Goal: Information Seeking & Learning: Learn about a topic

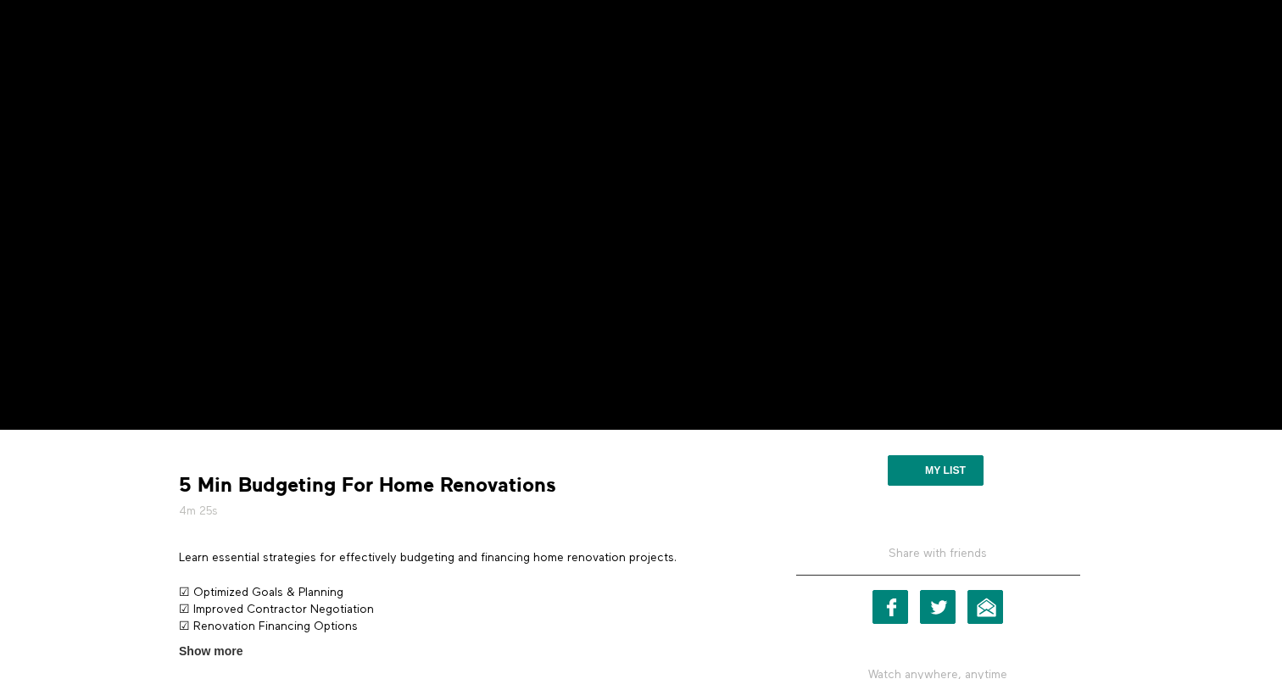
scroll to position [216, 0]
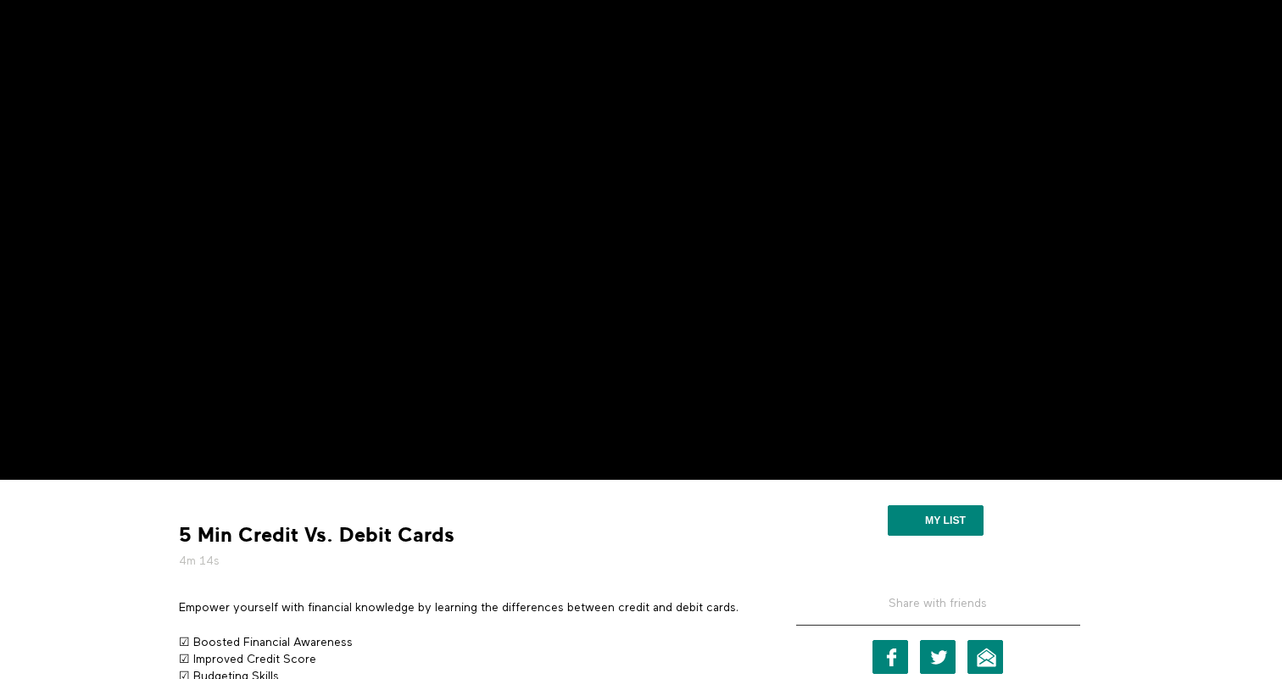
scroll to position [169, 0]
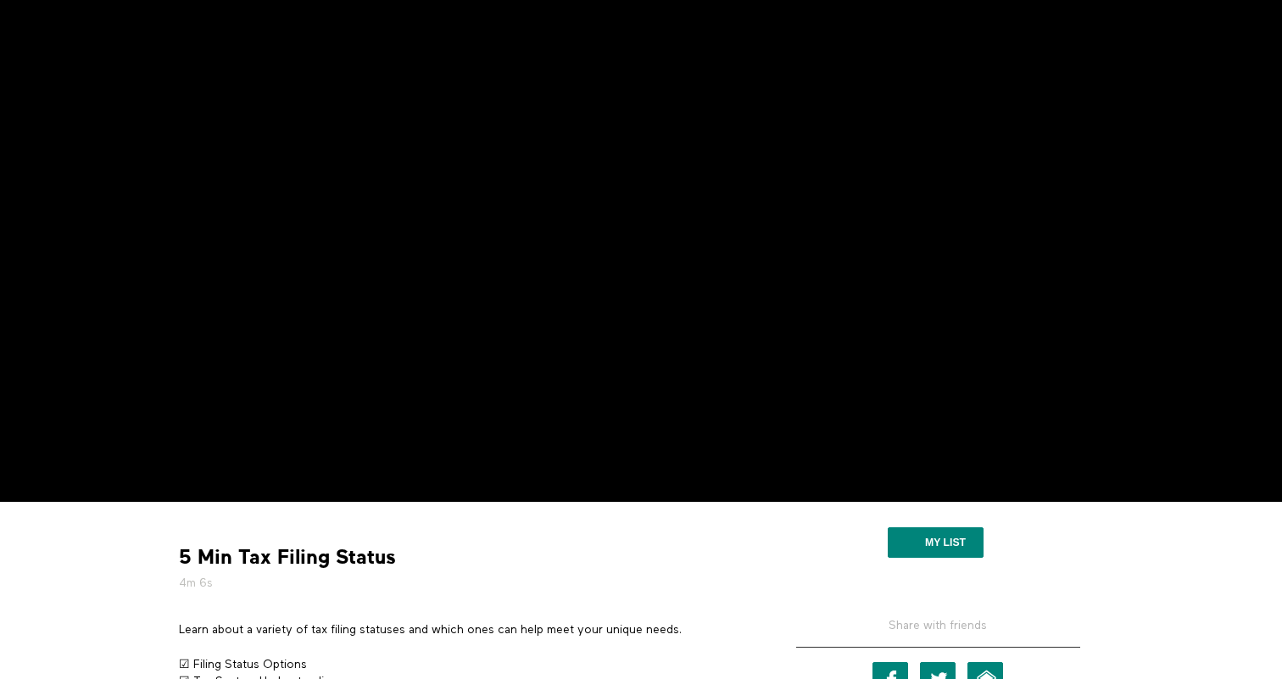
scroll to position [136, 0]
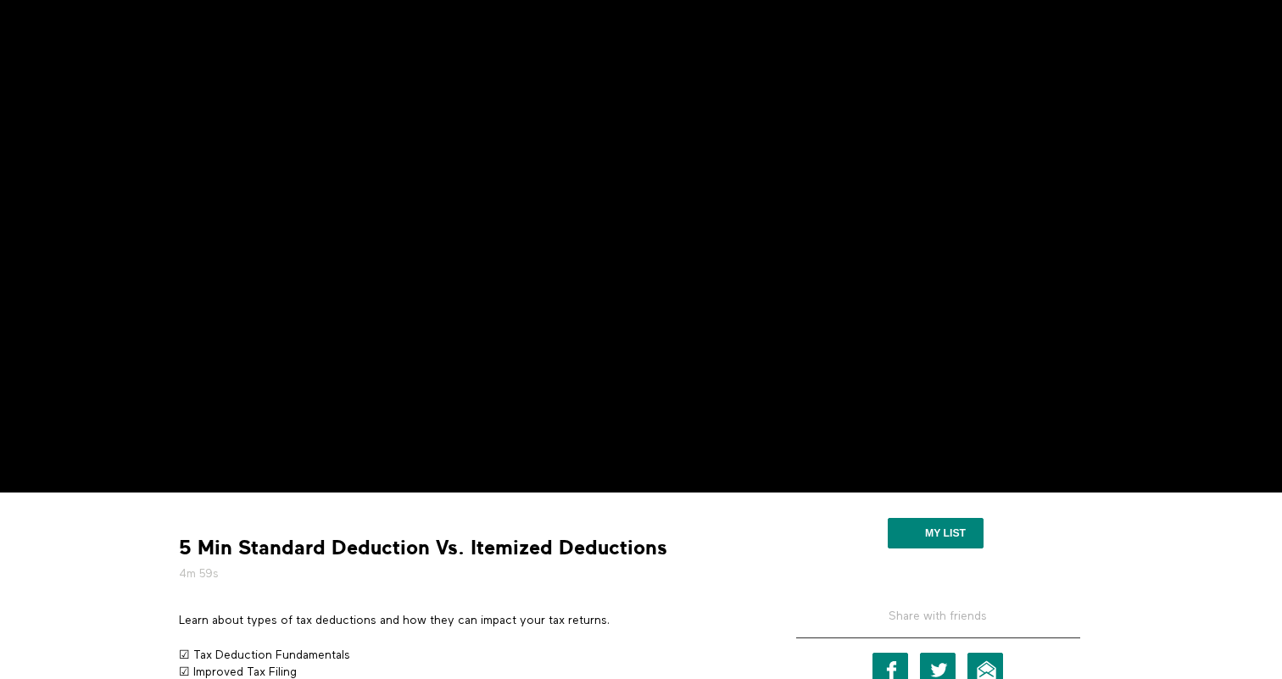
scroll to position [147, 0]
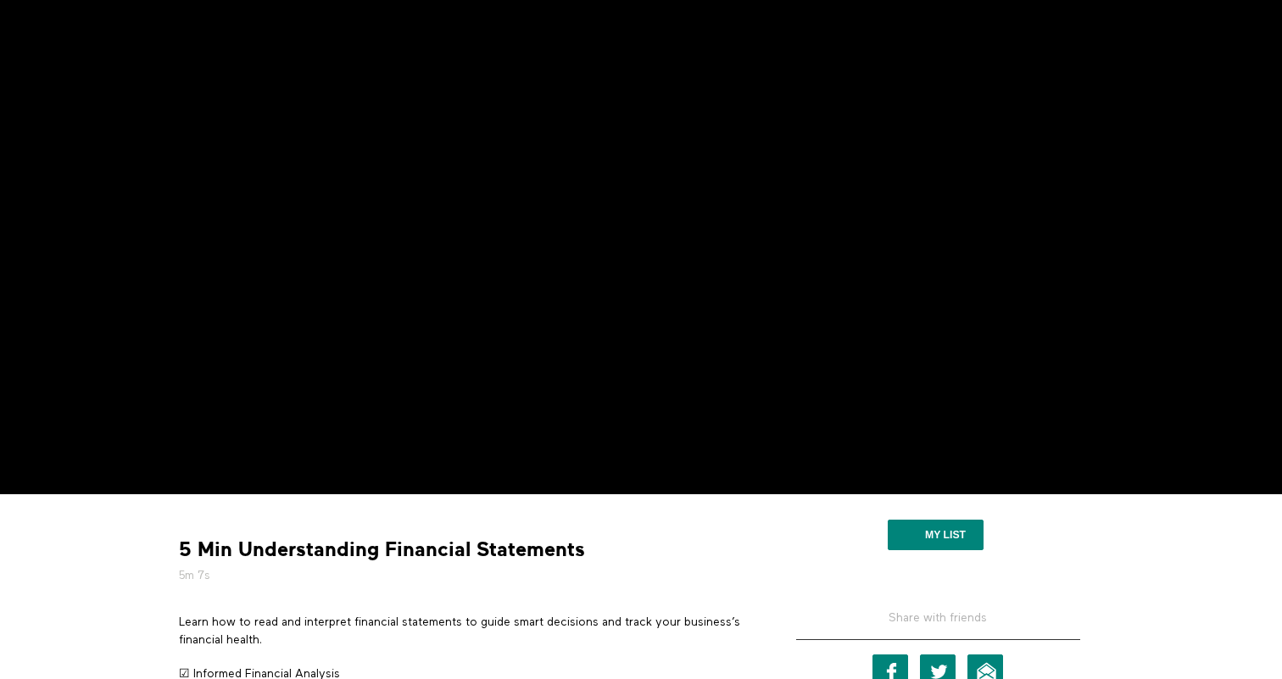
scroll to position [142, 0]
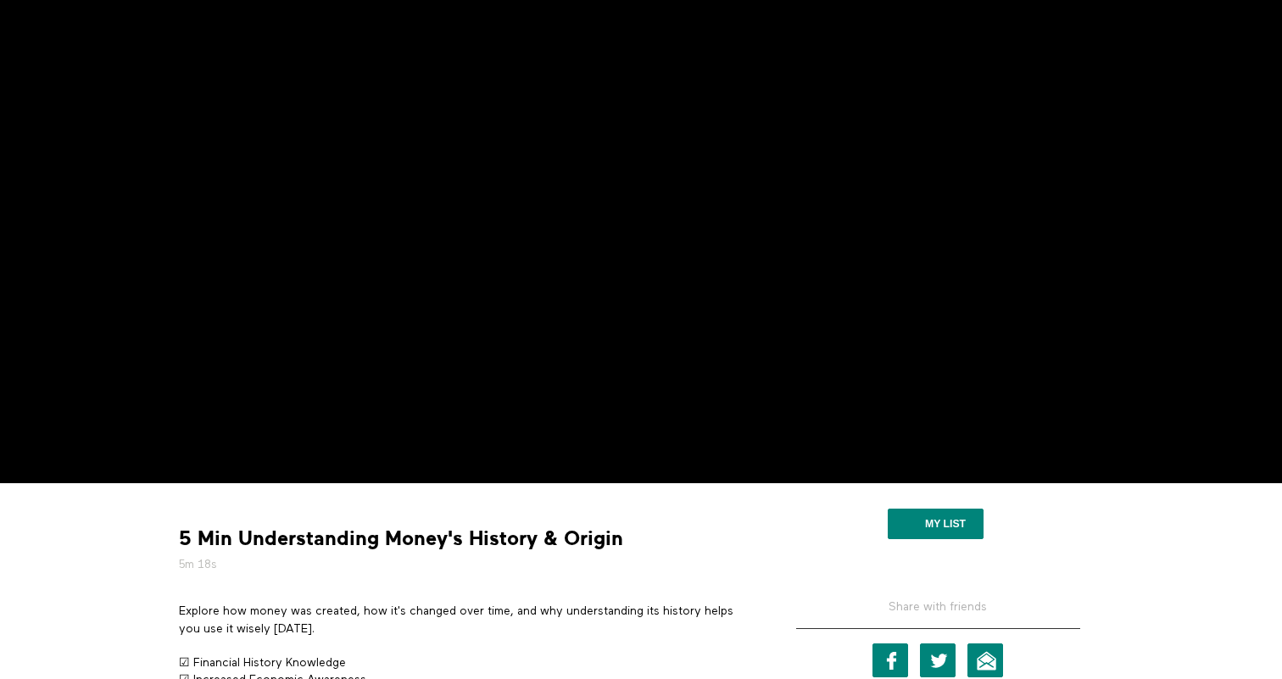
scroll to position [151, 0]
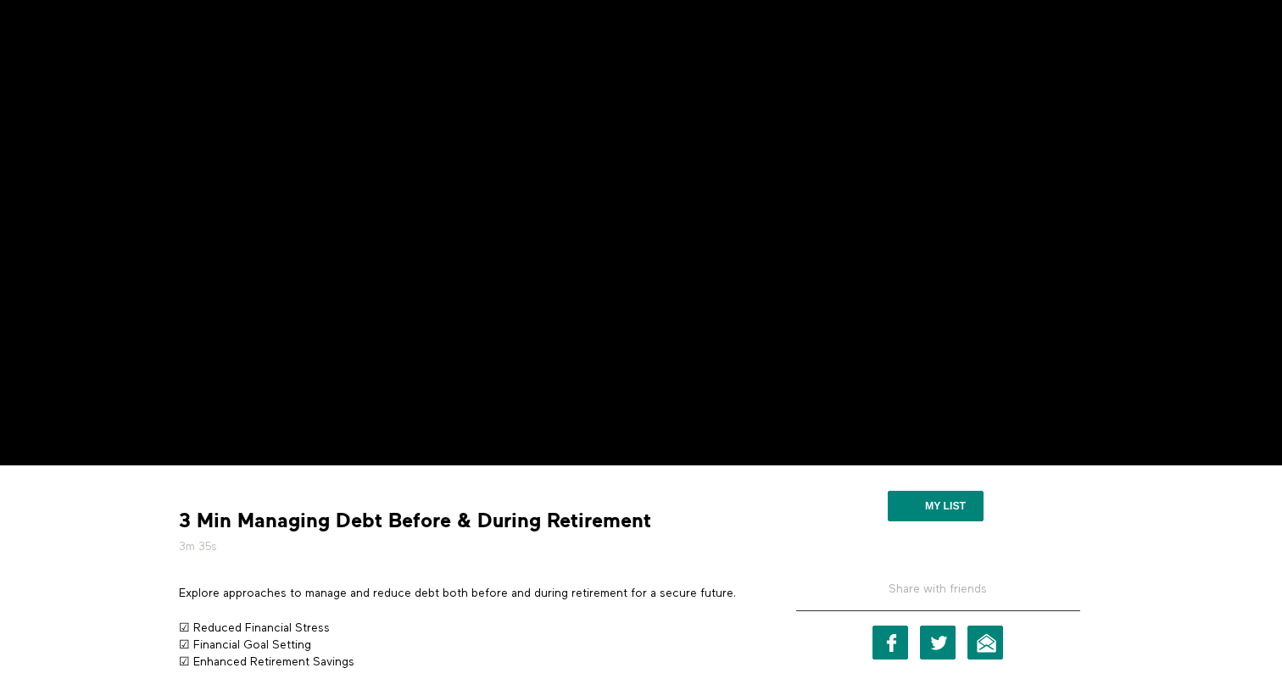
scroll to position [160, 0]
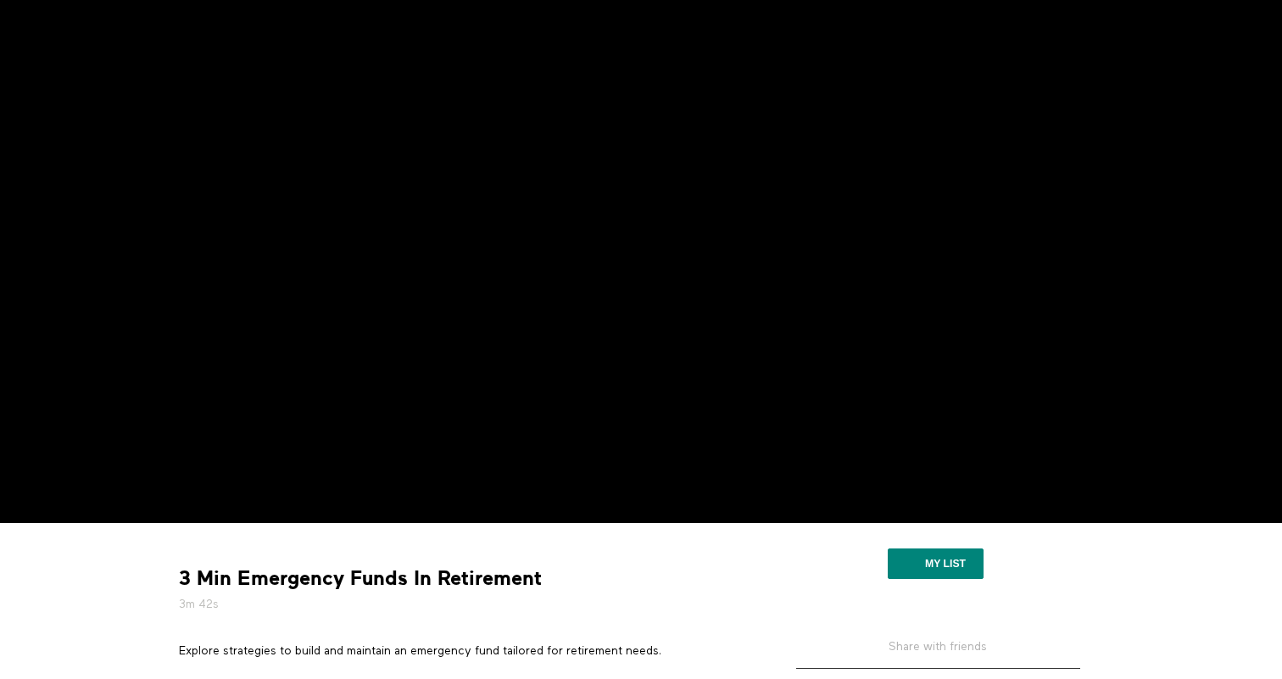
scroll to position [114, 0]
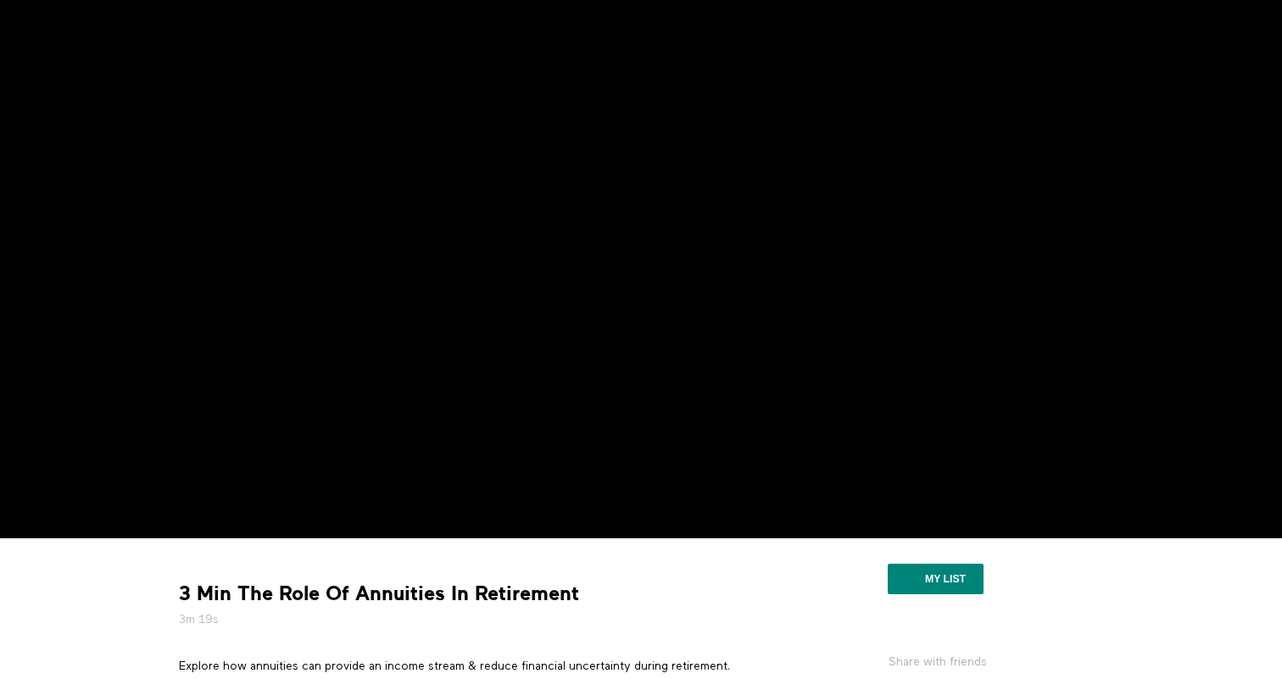
scroll to position [98, 0]
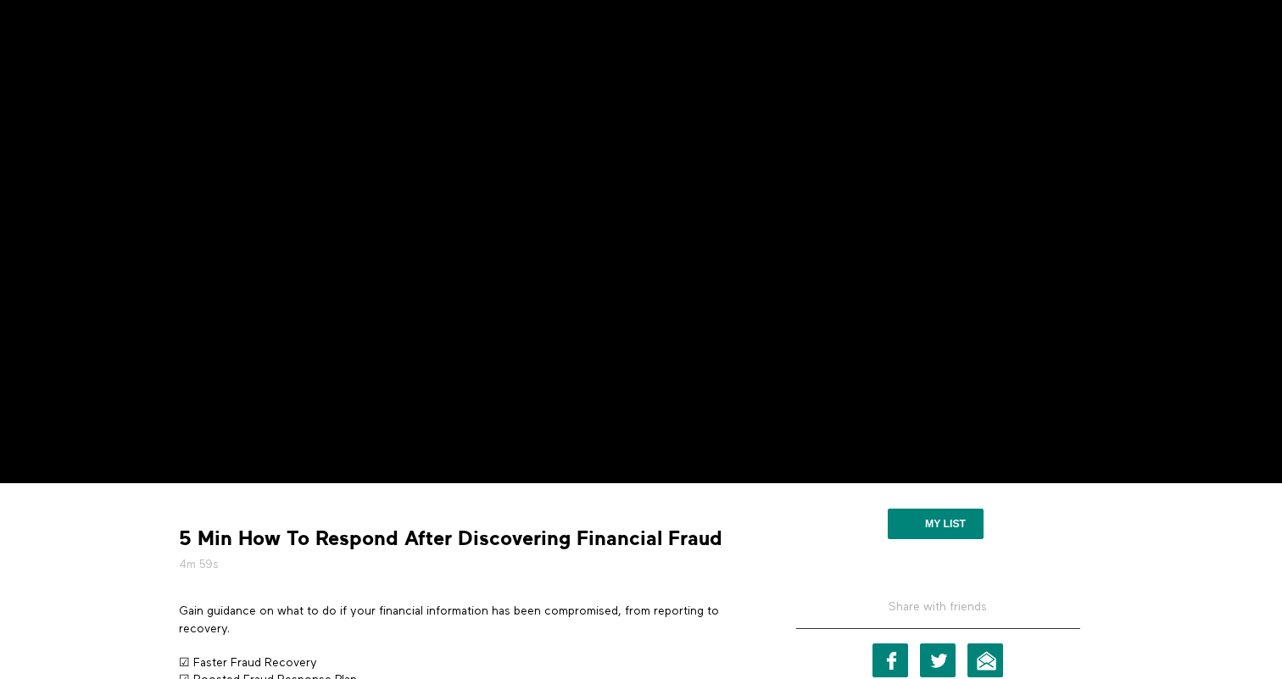
scroll to position [146, 0]
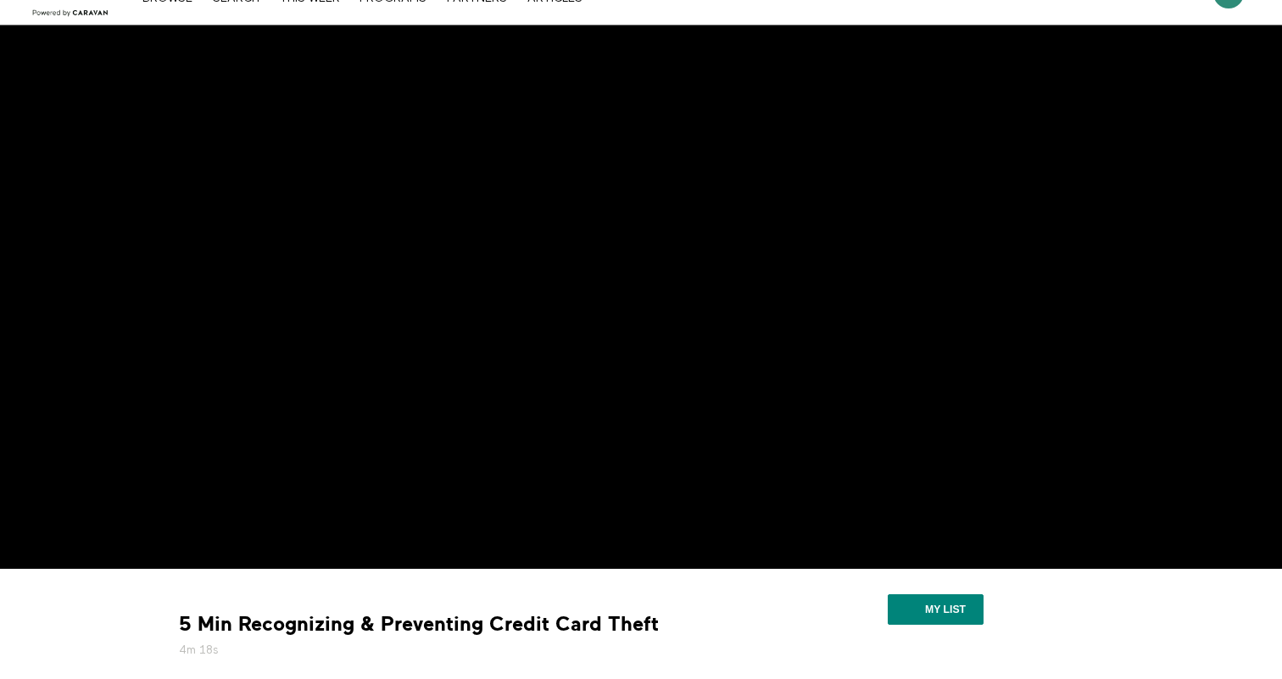
scroll to position [64, 0]
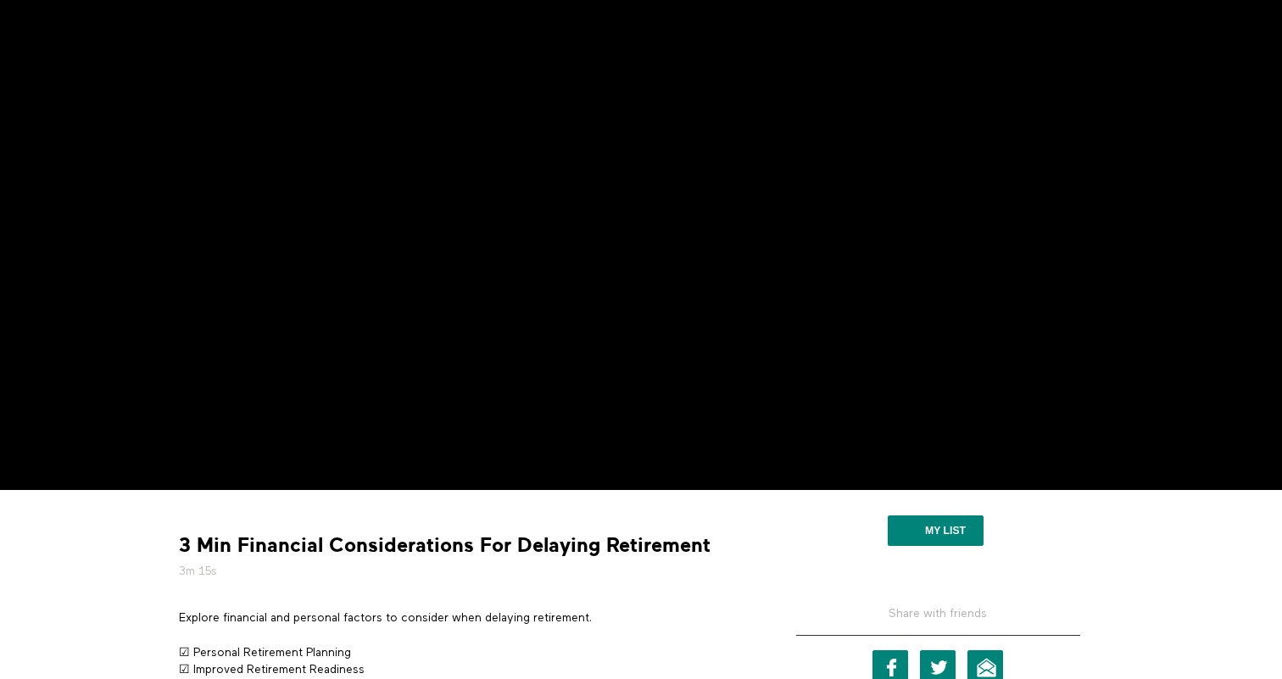
scroll to position [153, 0]
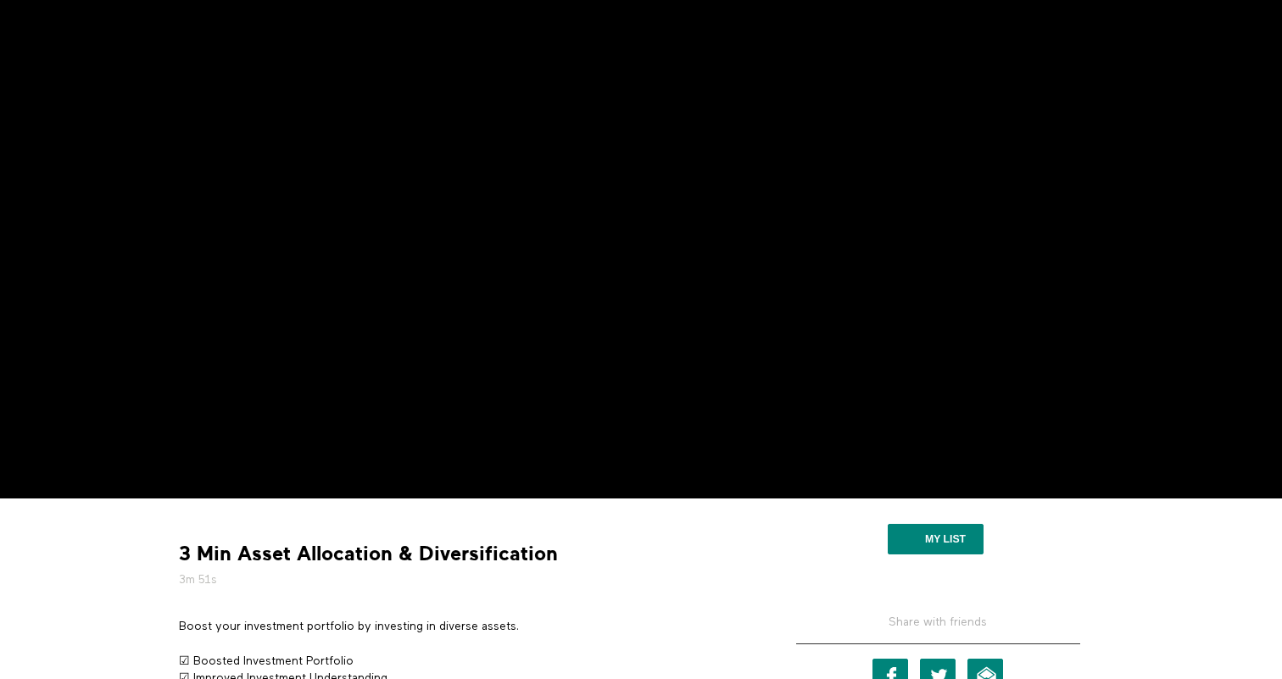
scroll to position [189, 0]
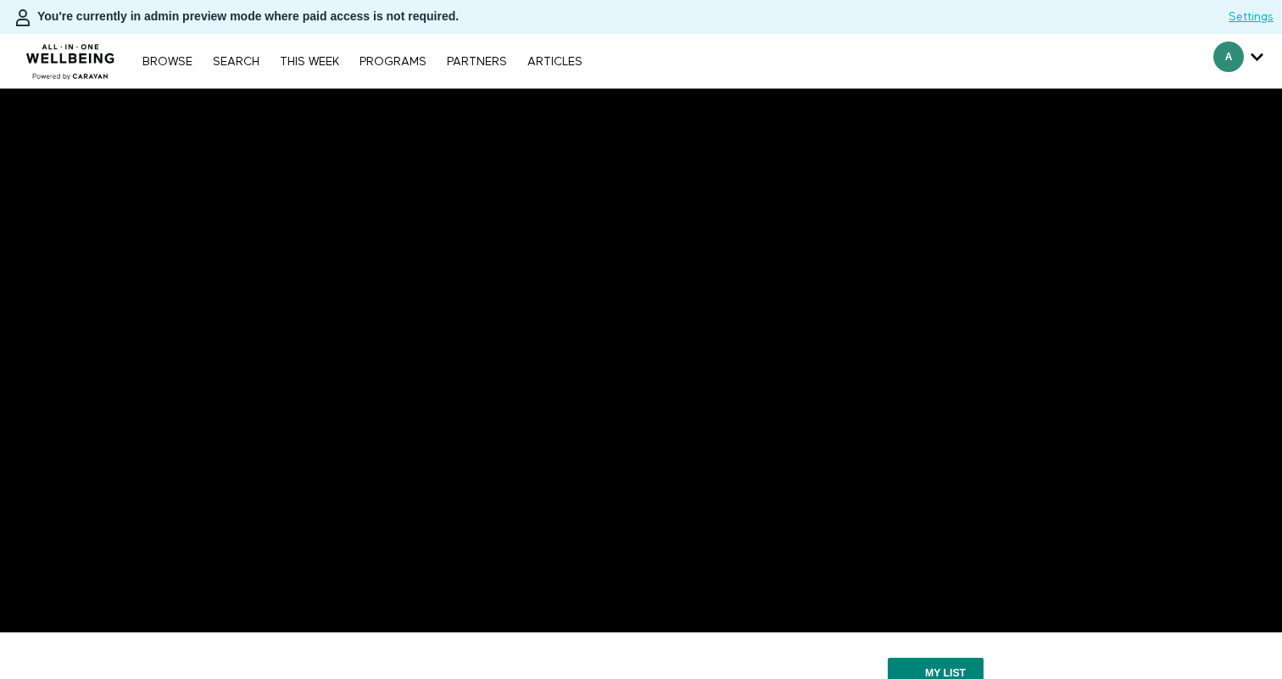
scroll to position [223, 0]
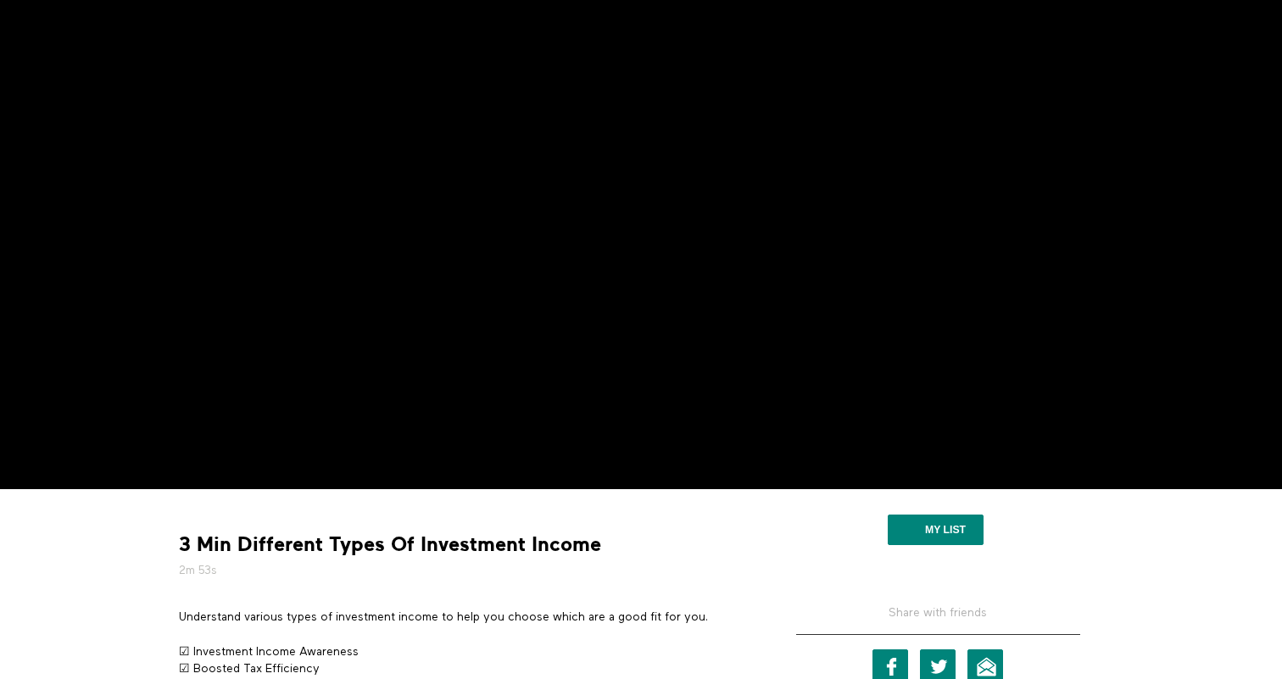
scroll to position [145, 0]
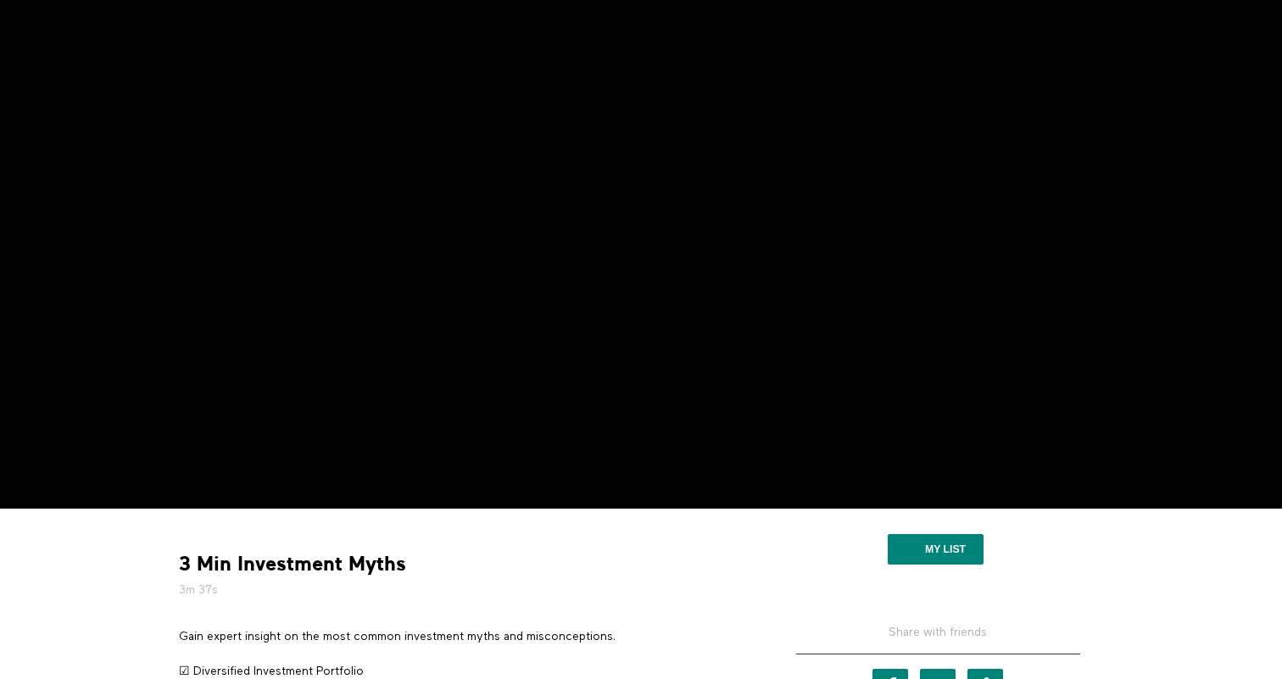
scroll to position [133, 0]
